Goal: Task Accomplishment & Management: Manage account settings

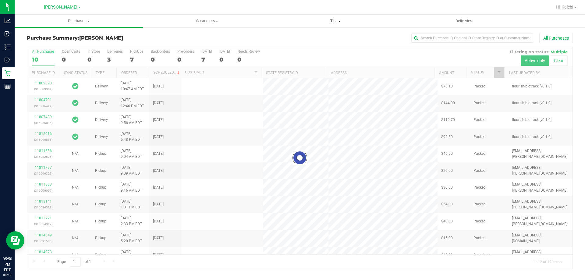
click at [347, 17] on uib-tab-heading "Tills Manage tills Reconcile e-payments" at bounding box center [336, 21] width 128 height 12
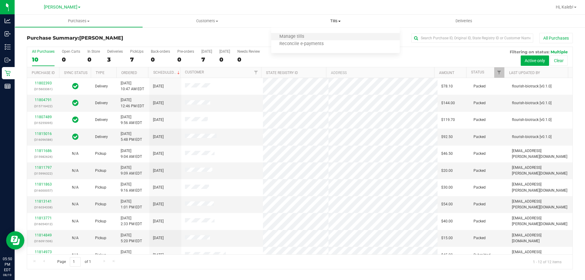
click at [318, 38] on li "Manage tills" at bounding box center [335, 36] width 128 height 7
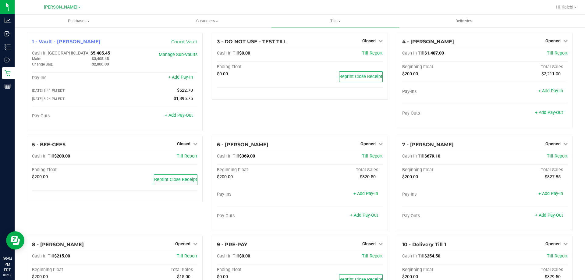
click at [72, 216] on div "5 - BEE-GEES Closed Open Till Cash In Till $200.00 Till Report Ending Float $20…" at bounding box center [114, 186] width 185 height 100
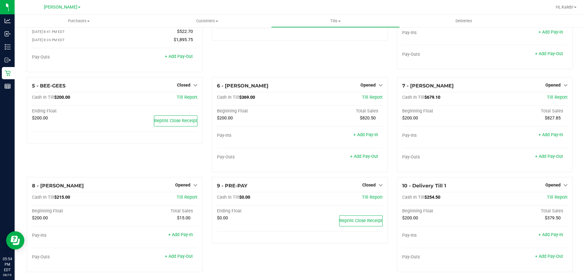
scroll to position [63, 0]
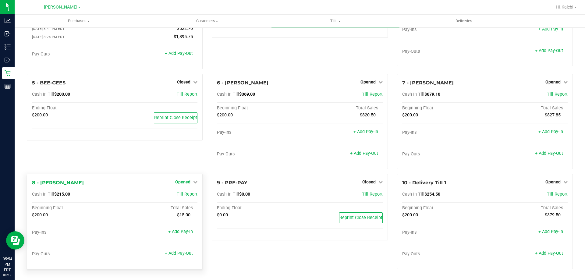
click at [189, 180] on link "Opened" at bounding box center [186, 182] width 22 height 5
click at [192, 193] on div "Close Till" at bounding box center [183, 195] width 45 height 8
click at [189, 197] on link "Close Till" at bounding box center [184, 194] width 16 height 5
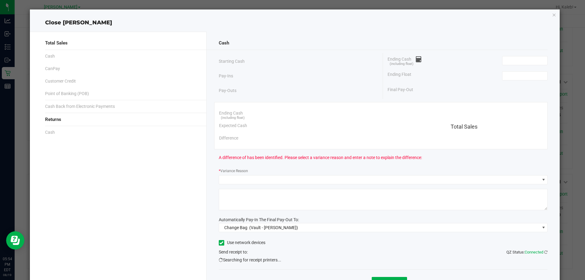
click at [513, 65] on div "Ending Cash (including float)" at bounding box center [468, 60] width 160 height 15
click at [508, 63] on input at bounding box center [525, 60] width 45 height 9
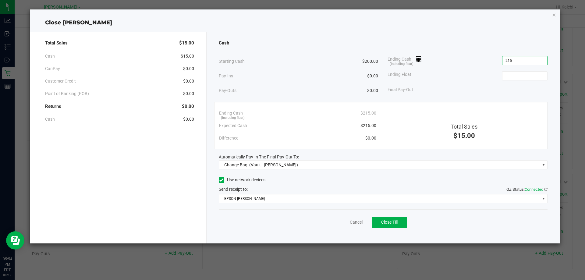
type input "$215.00"
type input "$200.00"
drag, startPoint x: 470, startPoint y: 69, endPoint x: 418, endPoint y: 149, distance: 96.5
click at [470, 69] on div "Ending Float $200.00" at bounding box center [468, 75] width 160 height 15
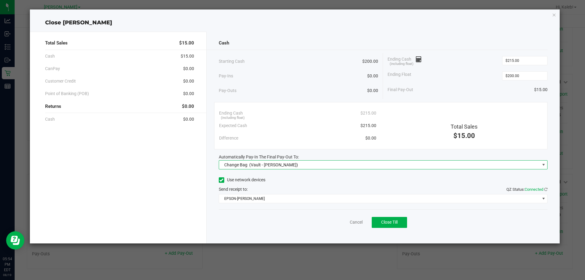
click at [372, 166] on span "Change Bag (Vault - Brandon WC)" at bounding box center [379, 165] width 321 height 9
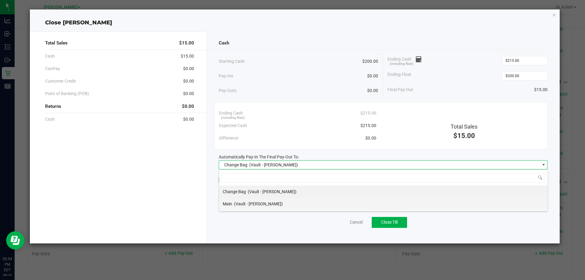
scroll to position [9, 329]
click at [296, 202] on li "Main (Vault - Brandon WC)" at bounding box center [383, 204] width 329 height 12
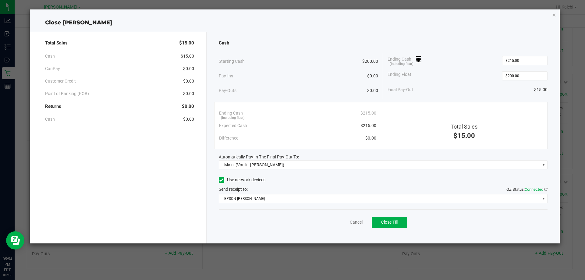
click at [298, 204] on div "Cash Starting Cash $200.00 Pay-Ins $0.00 Pay-Outs $0.00 Ending Cash (including …" at bounding box center [384, 138] width 354 height 212
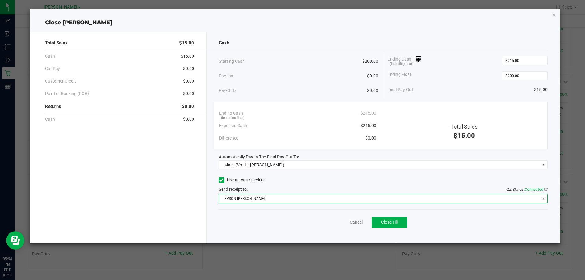
click at [304, 197] on span "EPSON-BECK" at bounding box center [379, 198] width 321 height 9
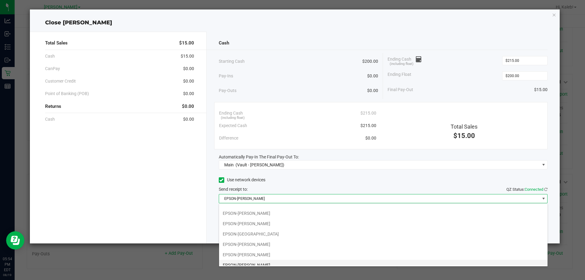
scroll to position [32, 0]
click at [273, 259] on li "EPSON-DYNO BITES" at bounding box center [383, 260] width 329 height 10
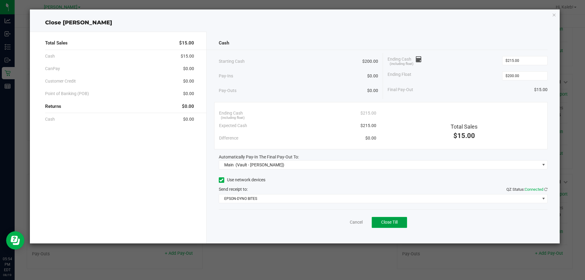
click at [391, 226] on button "Close Till" at bounding box center [389, 222] width 35 height 11
click at [404, 222] on span "Reprint Closing Receipt" at bounding box center [400, 222] width 44 height 5
click at [399, 226] on button "Reprint Closing Receipt" at bounding box center [399, 222] width 62 height 11
click at [339, 222] on link "Dismiss" at bounding box center [343, 222] width 15 height 6
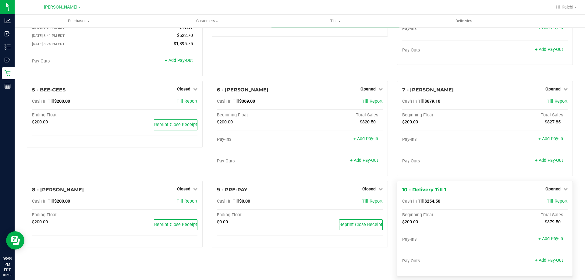
click at [554, 196] on hr at bounding box center [484, 196] width 165 height 0
click at [553, 193] on div "Opened" at bounding box center [557, 188] width 22 height 7
click at [546, 189] on span "Opened" at bounding box center [553, 189] width 15 height 5
click at [546, 202] on link "Close Till" at bounding box center [554, 201] width 16 height 5
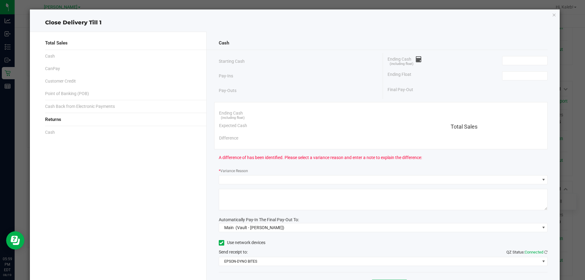
click at [508, 66] on div "Ending Cash (including float)" at bounding box center [468, 60] width 160 height 15
click at [507, 60] on input at bounding box center [525, 60] width 45 height 9
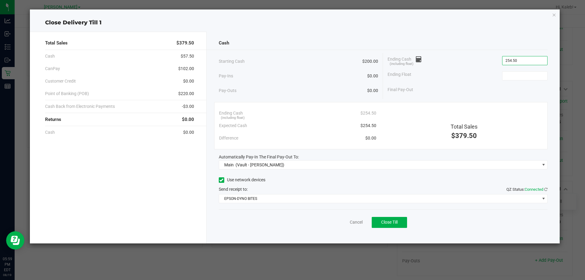
type input "$254.50"
type input "$200.00"
click at [480, 65] on div "Ending Cash (including float) $254.50" at bounding box center [468, 60] width 160 height 15
click at [395, 218] on button "Close Till" at bounding box center [389, 222] width 35 height 11
click at [338, 77] on div "Pay-Ins $0.00" at bounding box center [299, 76] width 160 height 12
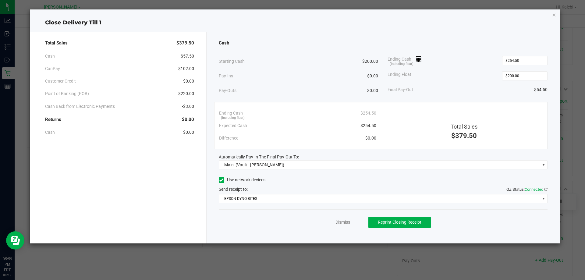
click at [345, 225] on link "Dismiss" at bounding box center [343, 222] width 15 height 6
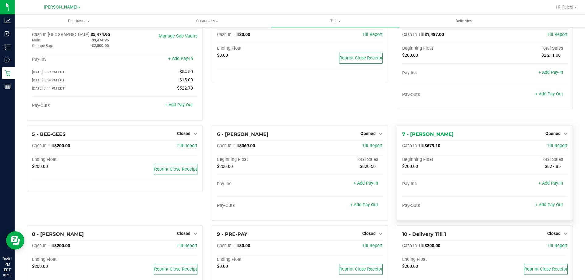
scroll to position [0, 0]
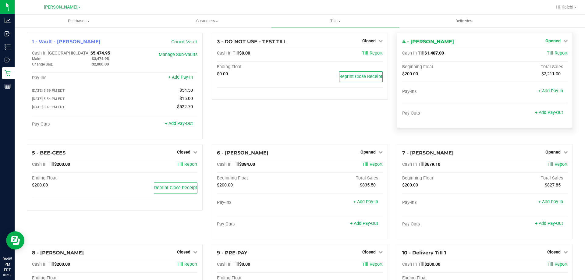
click at [554, 39] on span "Opened" at bounding box center [553, 40] width 15 height 5
click at [548, 53] on link "Close Till" at bounding box center [554, 53] width 16 height 5
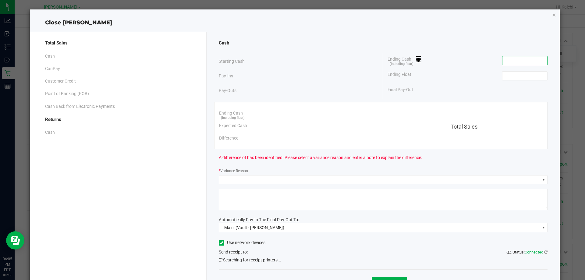
click at [507, 59] on input at bounding box center [525, 60] width 45 height 9
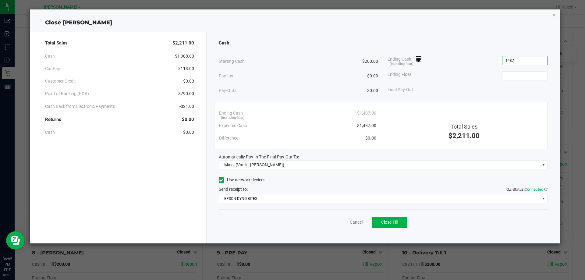
type input "$1,487.00"
type input "$200.00"
click at [473, 75] on div "Ending Float $200.00" at bounding box center [468, 75] width 160 height 15
click at [385, 221] on span "Close Till" at bounding box center [389, 222] width 16 height 5
click at [335, 82] on div "Pay-Ins $0.00" at bounding box center [299, 76] width 160 height 12
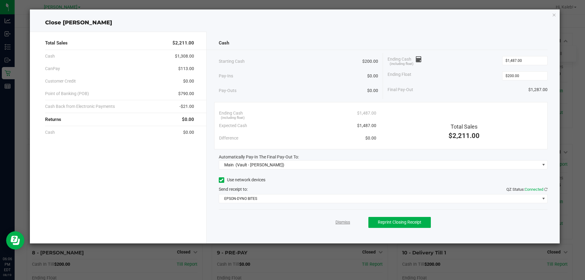
click at [339, 222] on link "Dismiss" at bounding box center [343, 222] width 15 height 6
